Goal: Information Seeking & Learning: Learn about a topic

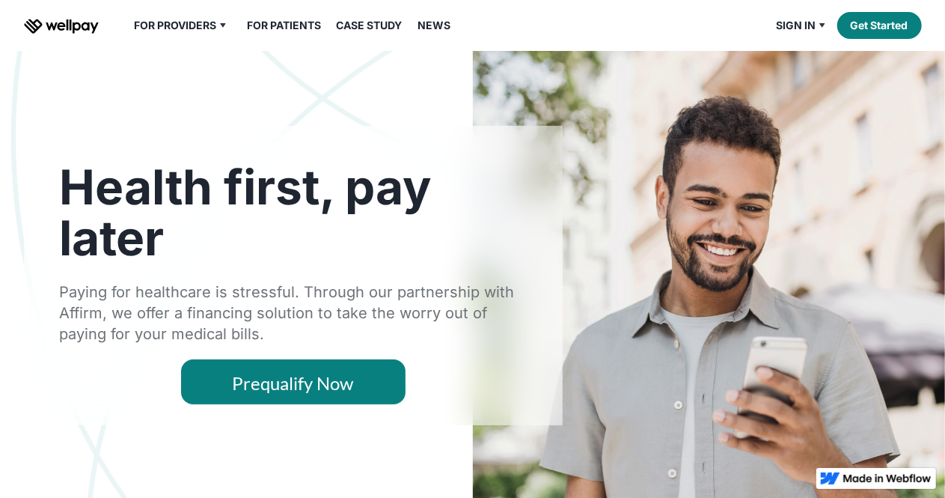
click at [301, 25] on link "For Patients" at bounding box center [284, 25] width 92 height 18
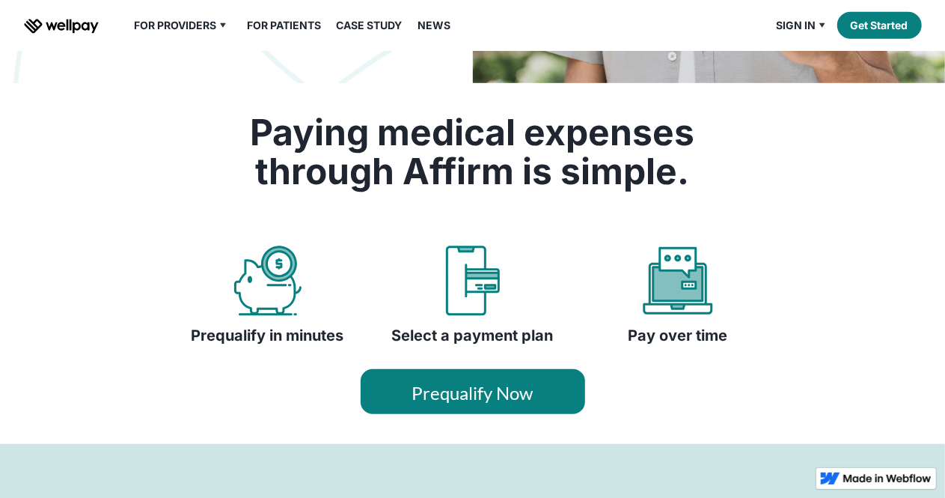
scroll to position [409, 0]
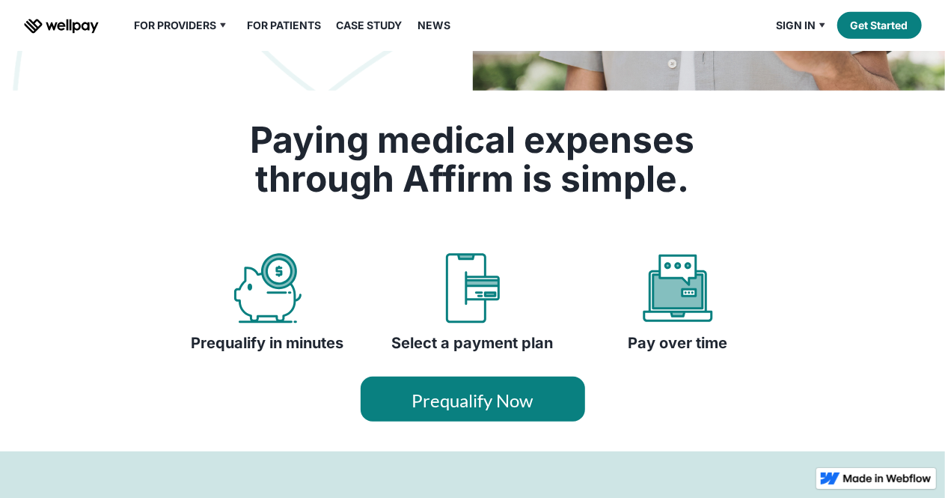
click at [487, 402] on link "Prequalify Now" at bounding box center [473, 399] width 225 height 45
click at [165, 49] on link "Overview" at bounding box center [188, 54] width 89 height 27
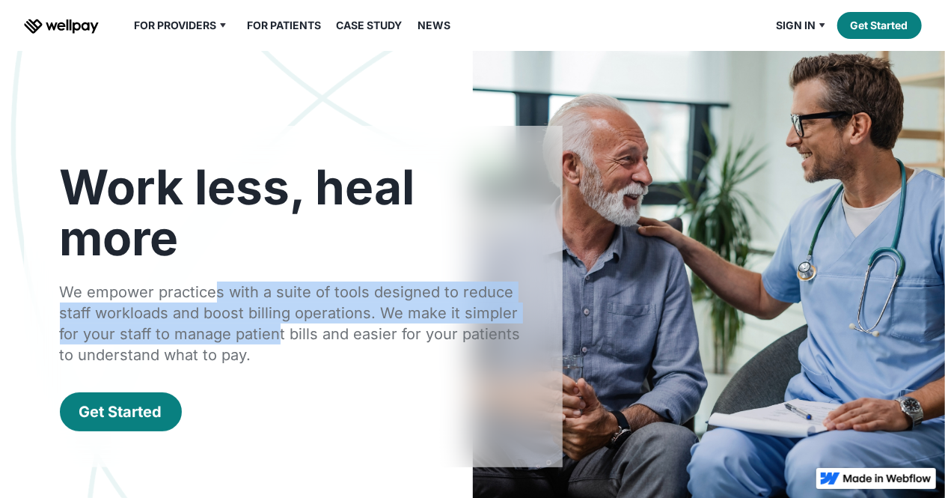
drag, startPoint x: 215, startPoint y: 300, endPoint x: 278, endPoint y: 341, distance: 75.2
click at [278, 341] on div "We empower practices with a suite of tools designed to reduce staff workloads a…" at bounding box center [293, 323] width 467 height 84
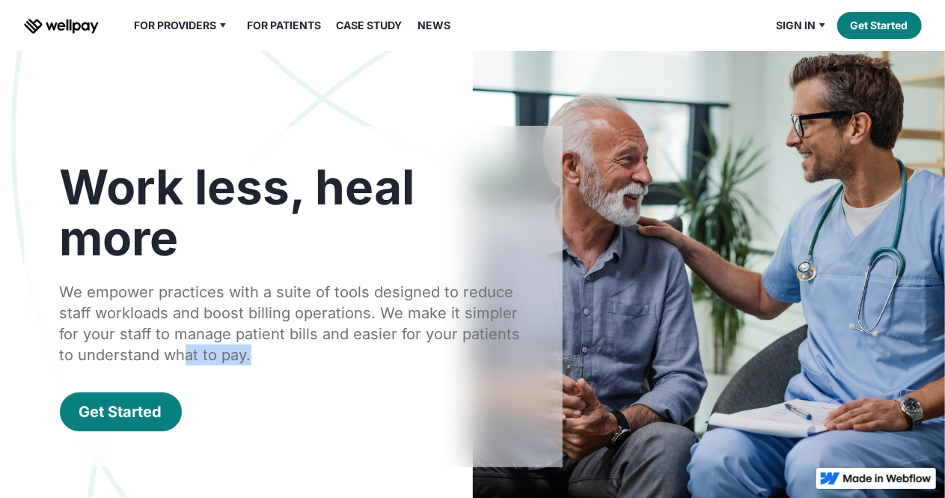
drag, startPoint x: 186, startPoint y: 344, endPoint x: 269, endPoint y: 365, distance: 86.2
click at [269, 365] on div "We empower practices with a suite of tools designed to reduce staff workloads a…" at bounding box center [293, 323] width 467 height 84
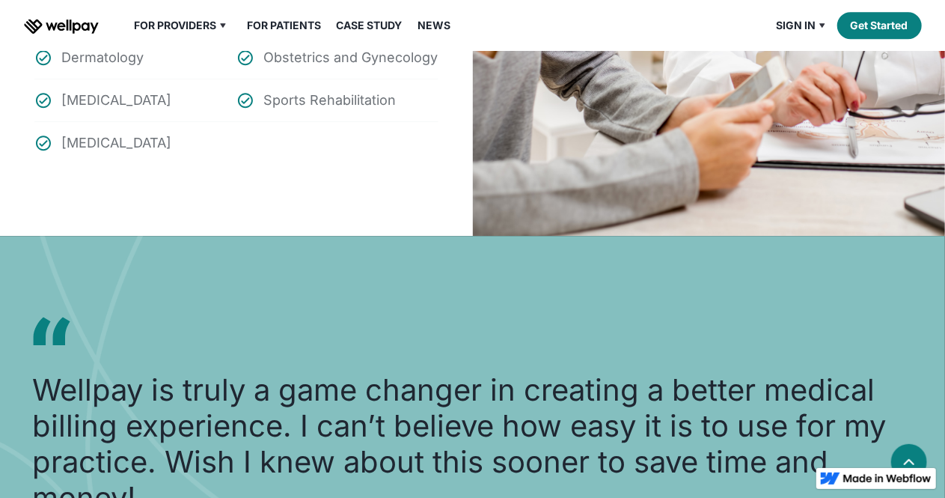
scroll to position [2021, 0]
click at [287, 32] on link "For Patients" at bounding box center [284, 25] width 92 height 18
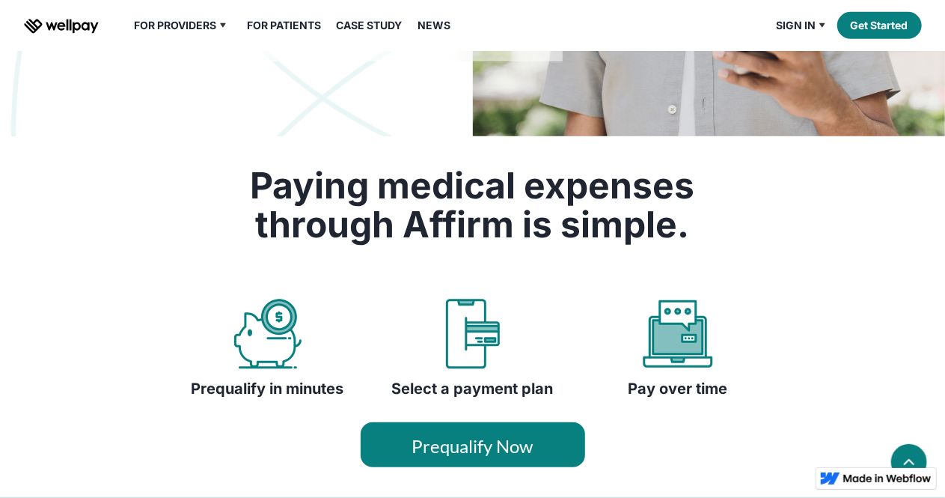
scroll to position [449, 0]
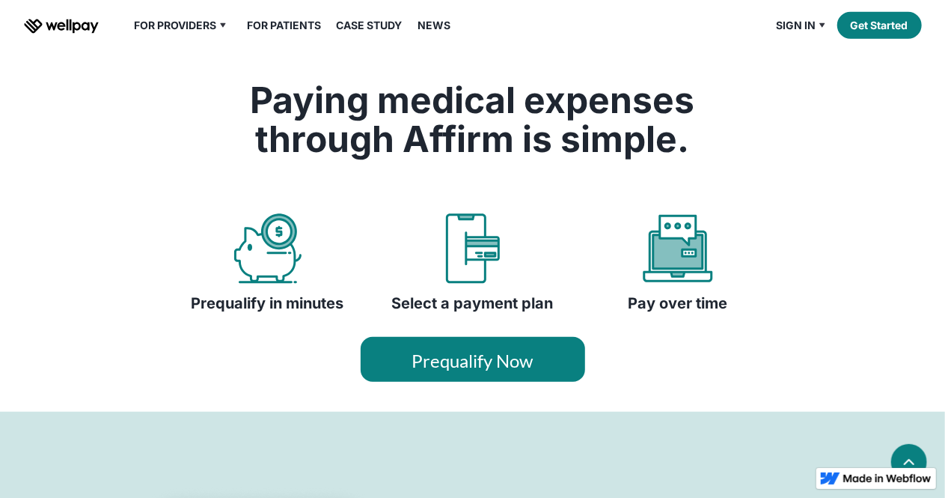
click at [304, 26] on link "For Patients" at bounding box center [284, 25] width 92 height 18
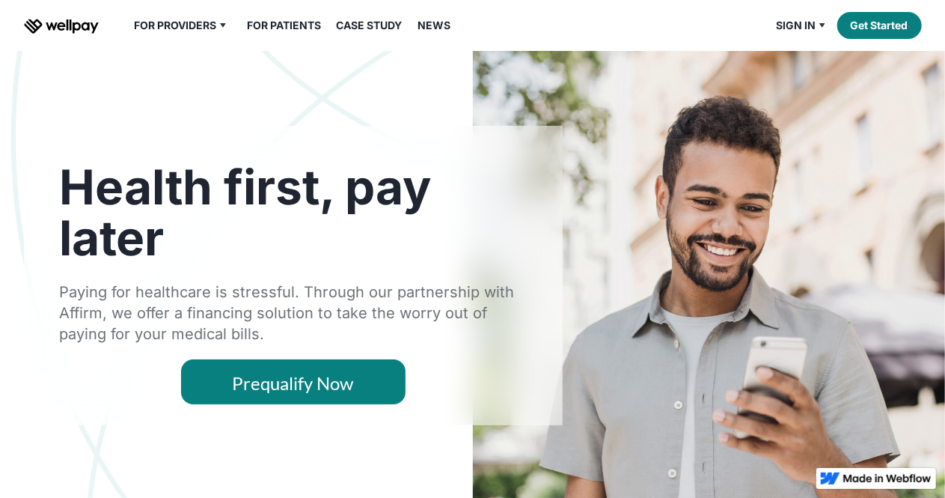
drag, startPoint x: 57, startPoint y: 25, endPoint x: 120, endPoint y: 1, distance: 67.6
click at [56, 25] on img "home" at bounding box center [61, 26] width 75 height 15
